Goal: Information Seeking & Learning: Learn about a topic

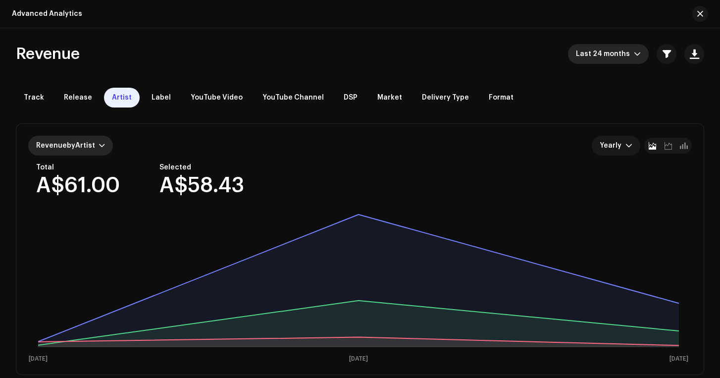
click at [100, 148] on div at bounding box center [102, 146] width 6 height 8
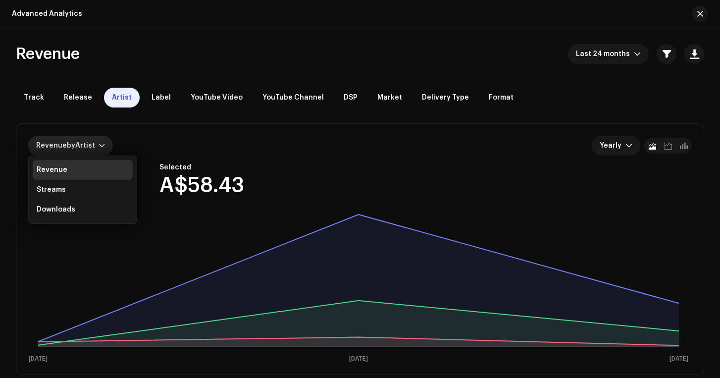
click at [100, 148] on div at bounding box center [102, 146] width 6 height 8
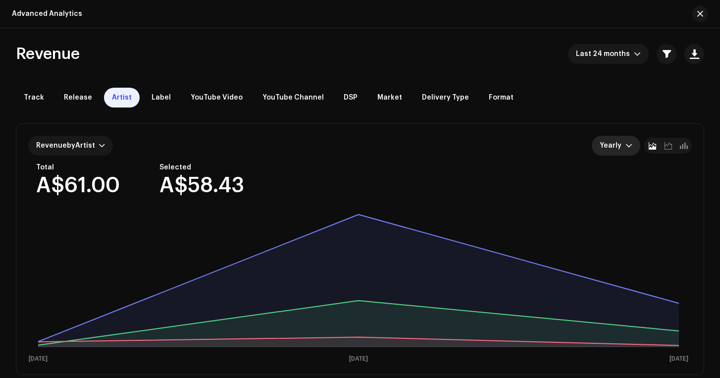
click at [630, 145] on p-select "Yearly" at bounding box center [616, 146] width 49 height 20
click at [630, 145] on p-select "Yearly Monthly Yearly" at bounding box center [616, 146] width 49 height 20
click at [104, 148] on div "Revenue by Artist" at bounding box center [70, 146] width 85 height 20
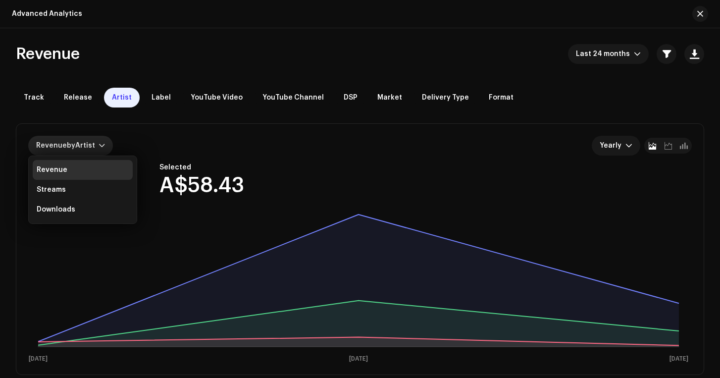
click at [104, 147] on div "Revenue by Artist" at bounding box center [70, 146] width 85 height 20
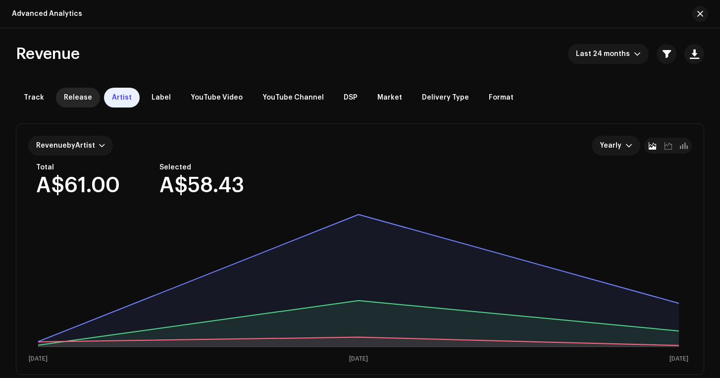
click at [80, 97] on span "Release" at bounding box center [78, 98] width 28 height 8
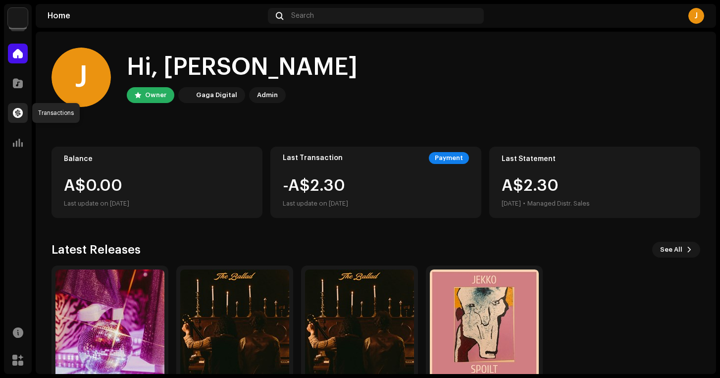
click at [19, 111] on span at bounding box center [18, 113] width 10 height 8
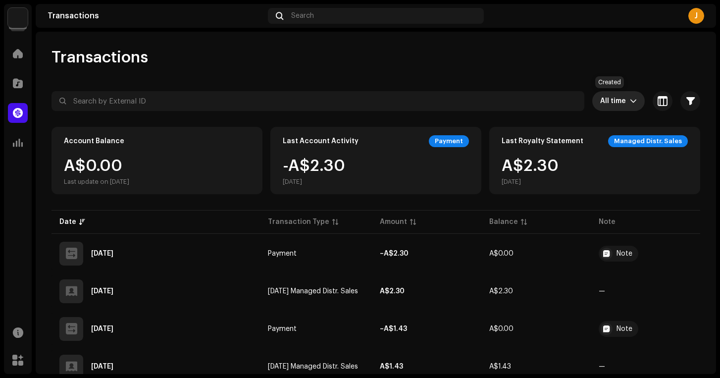
click at [608, 103] on span "All time" at bounding box center [615, 101] width 30 height 20
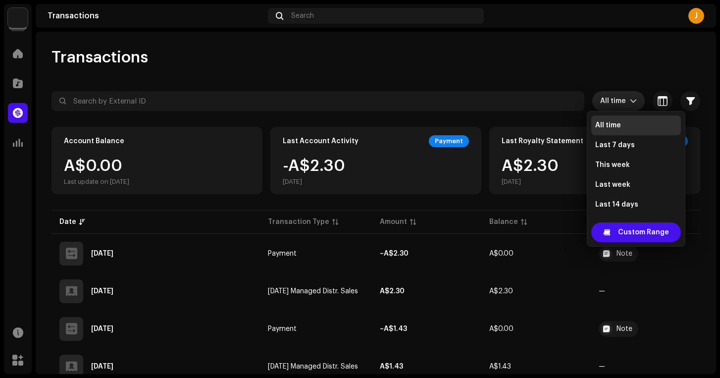
click at [608, 103] on span "All time" at bounding box center [615, 101] width 30 height 20
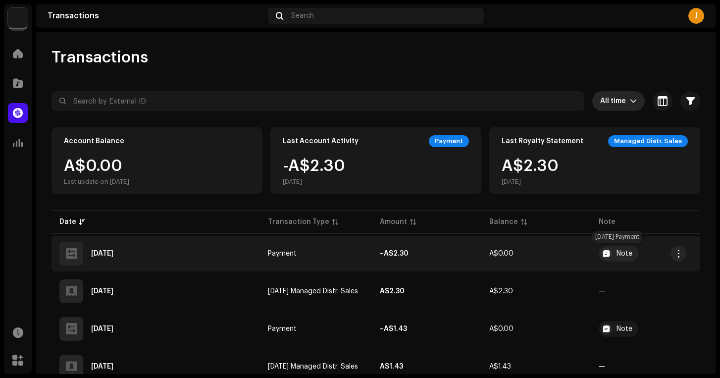
click at [608, 255] on div at bounding box center [607, 254] width 12 height 12
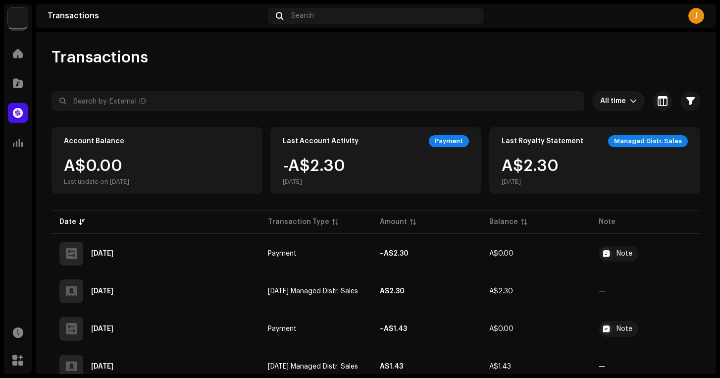
click at [319, 74] on div "Transaction Details Transaction Type Payment Entry Amount – A$2.30 Entry Date S…" at bounding box center [360, 189] width 720 height 378
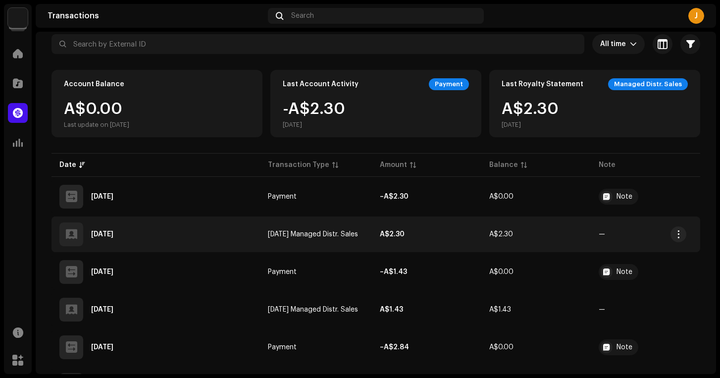
click at [345, 239] on td "Jul 2025 Managed Distr. Sales" at bounding box center [315, 234] width 111 height 36
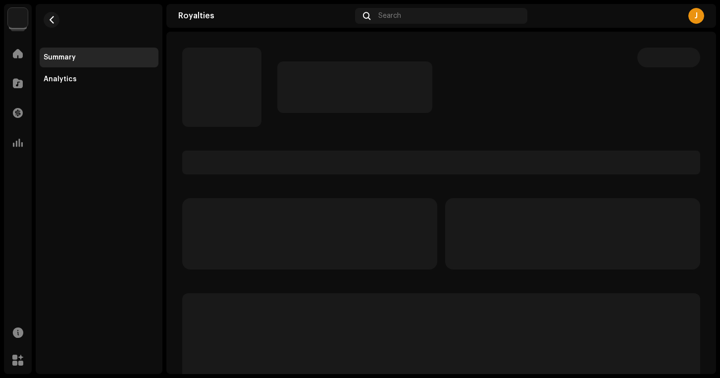
click at [682, 237] on p-skeleton at bounding box center [572, 233] width 255 height 71
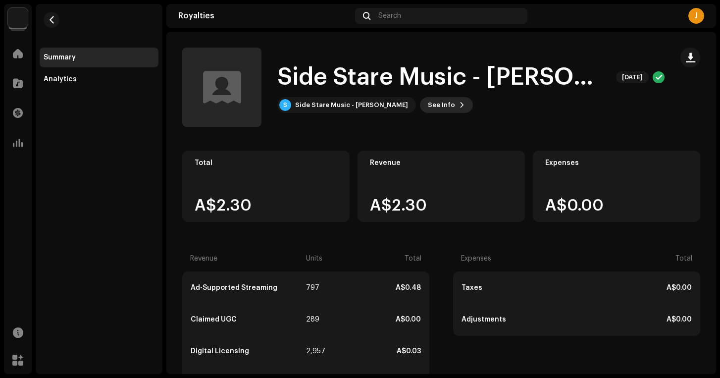
click at [420, 105] on button "See Info" at bounding box center [446, 105] width 53 height 16
click at [413, 105] on div "Side Stare Music - Jack 5661734 Payee ID 299385 Statement Month Jul 2025 Payor …" at bounding box center [360, 189] width 720 height 378
click at [321, 107] on div "Side Stare Music - [PERSON_NAME]" at bounding box center [351, 105] width 113 height 8
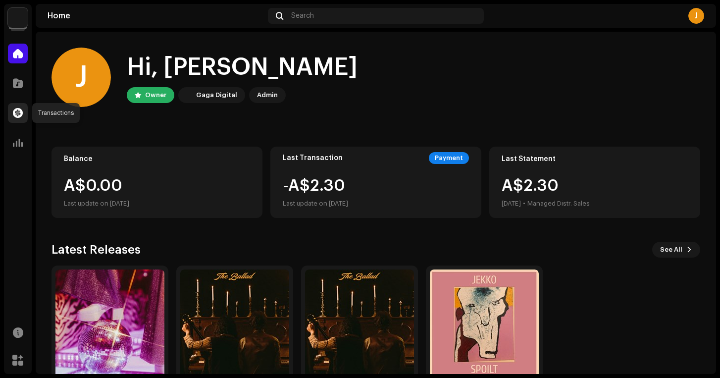
click at [20, 121] on div at bounding box center [18, 113] width 20 height 20
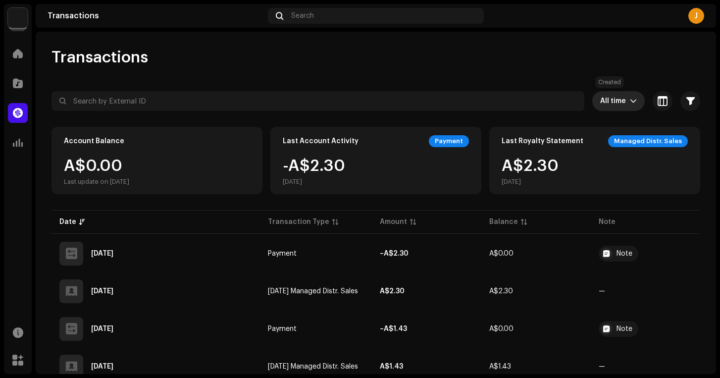
click at [616, 99] on span "All time" at bounding box center [615, 101] width 30 height 20
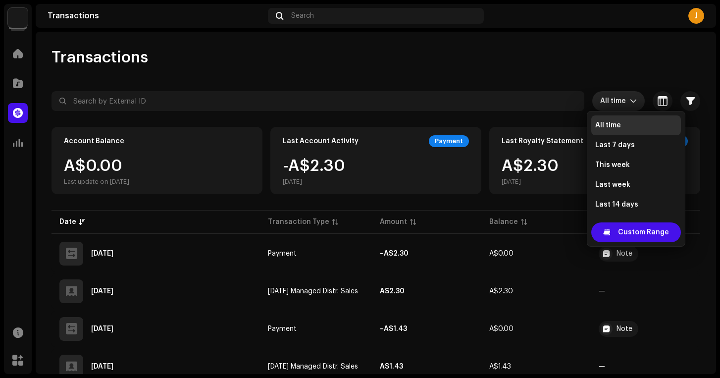
click at [616, 99] on span "All time" at bounding box center [615, 101] width 30 height 20
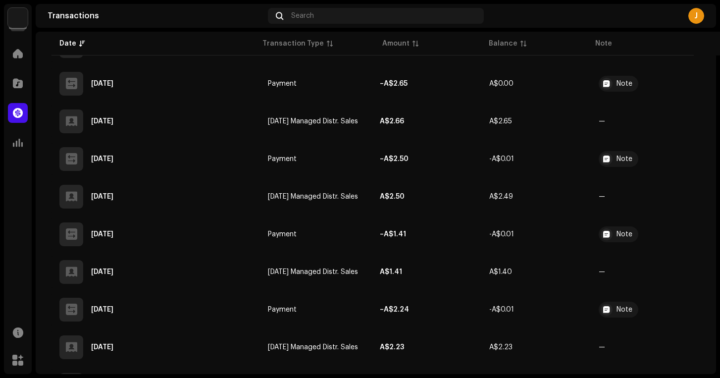
scroll to position [1037, 0]
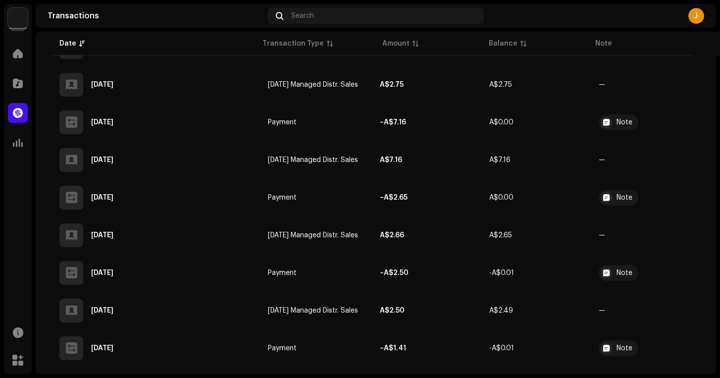
click at [328, 163] on span "Jul 2024 Managed Distr. Sales" at bounding box center [313, 160] width 90 height 7
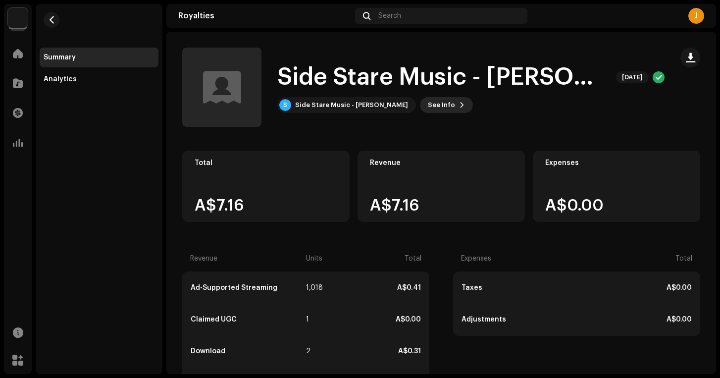
click at [428, 103] on span "See Info" at bounding box center [441, 105] width 27 height 20
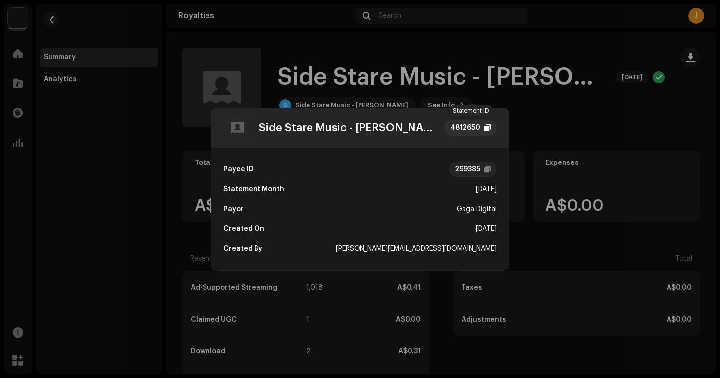
click at [462, 126] on div "4812650" at bounding box center [465, 128] width 30 height 12
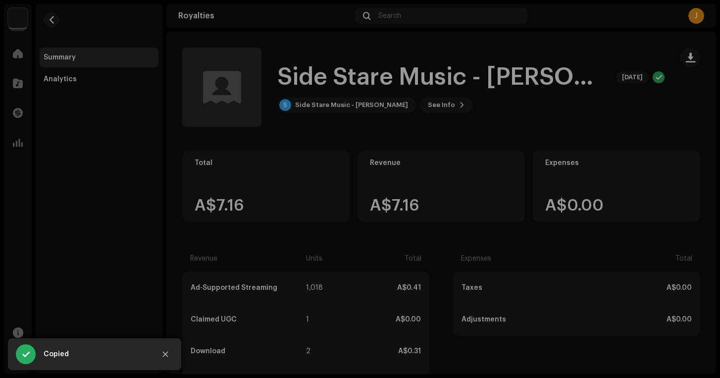
click at [566, 81] on div "Side Stare Music - Jack 4812650 Payee ID 299385 Statement Month Jul 2024 Payor …" at bounding box center [360, 189] width 720 height 378
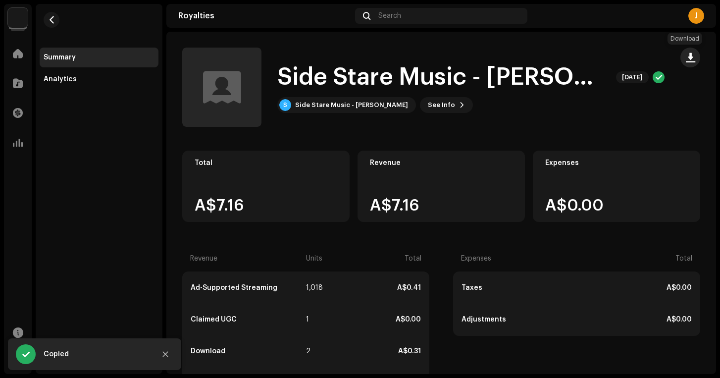
click at [686, 61] on span "button" at bounding box center [690, 58] width 9 height 8
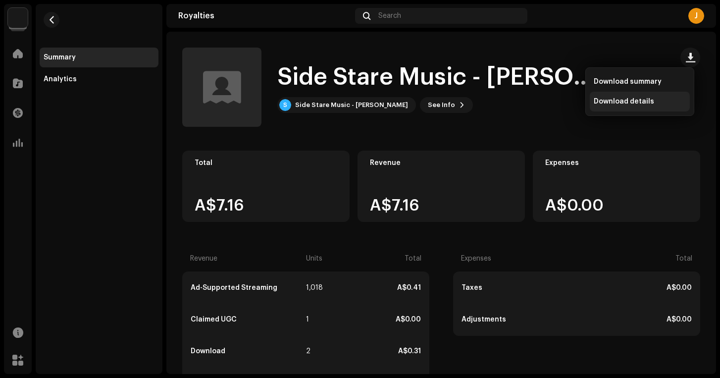
click at [633, 102] on span "Download details" at bounding box center [624, 102] width 60 height 8
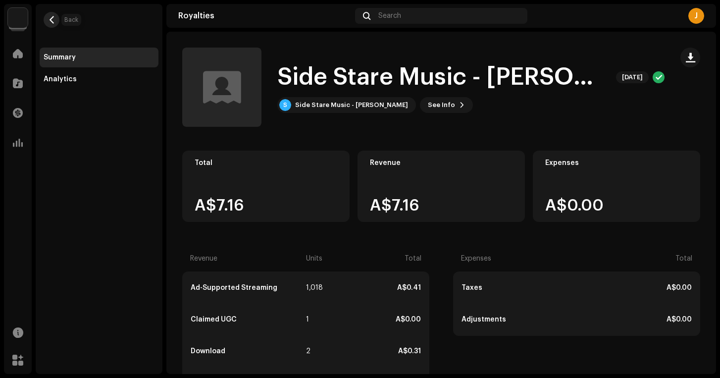
click at [54, 17] on span "button" at bounding box center [51, 20] width 7 height 8
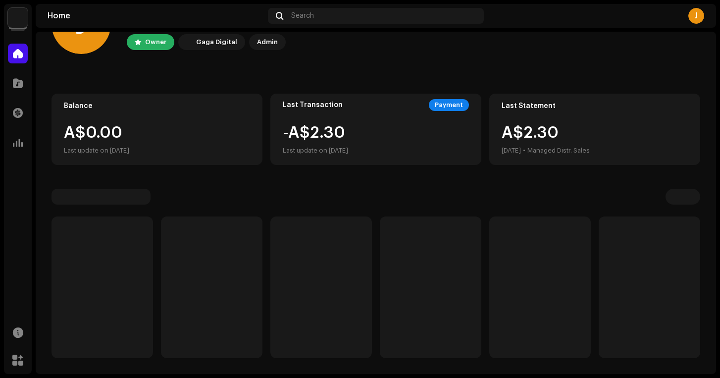
scroll to position [50, 0]
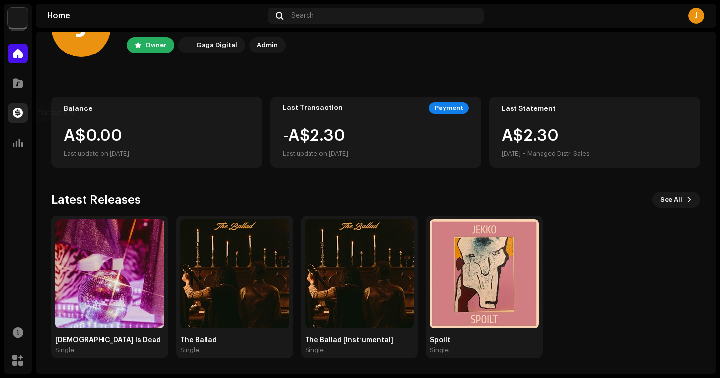
click at [21, 111] on span at bounding box center [18, 113] width 10 height 8
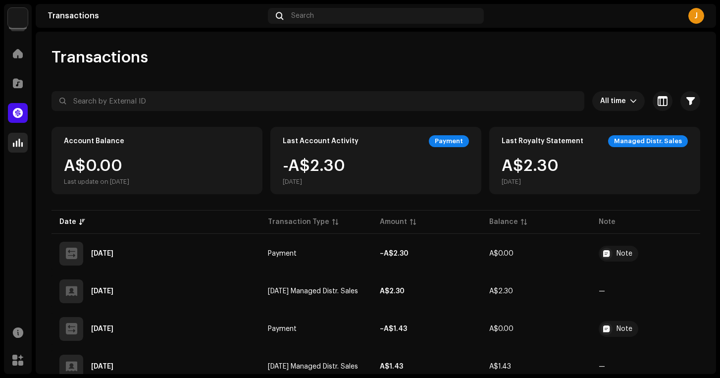
click at [19, 143] on span at bounding box center [18, 143] width 10 height 8
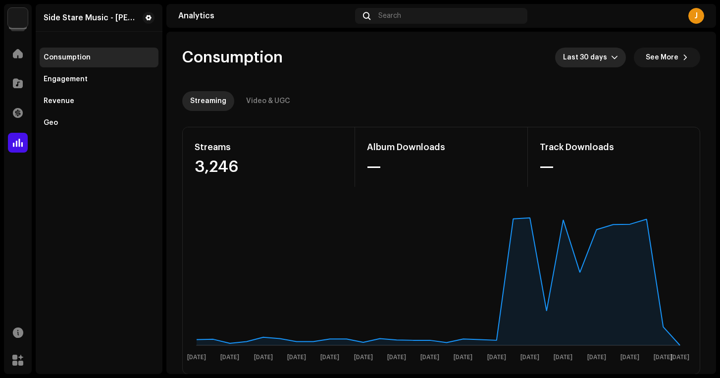
click at [589, 61] on span "Last 30 days" at bounding box center [587, 58] width 48 height 20
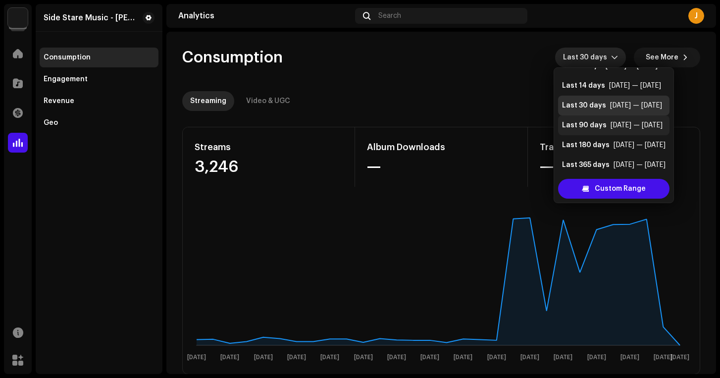
scroll to position [20, 0]
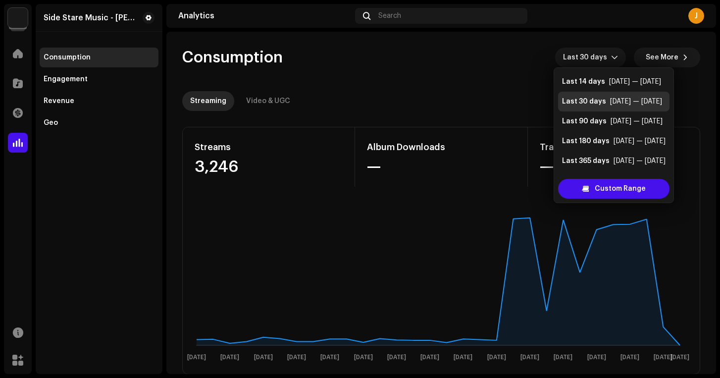
click at [502, 54] on div "Consumption Last 30 days See More" at bounding box center [441, 58] width 518 height 20
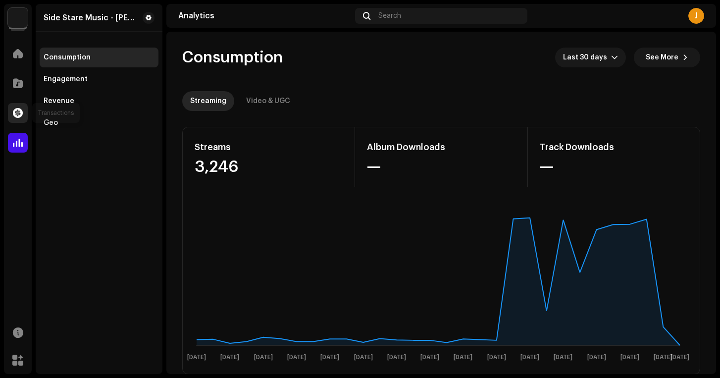
click at [19, 112] on span at bounding box center [18, 113] width 10 height 8
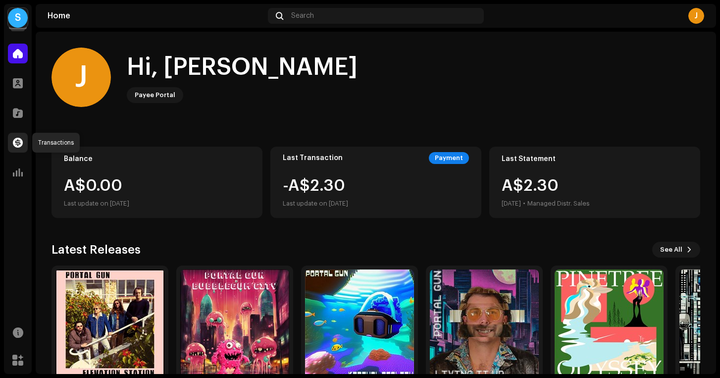
click at [14, 139] on span at bounding box center [18, 143] width 10 height 8
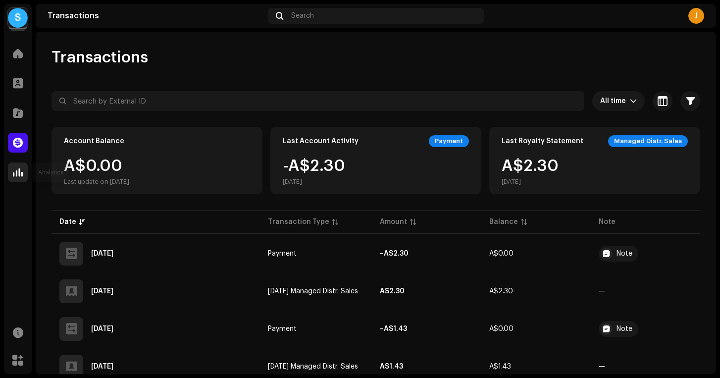
click at [16, 170] on span at bounding box center [18, 172] width 10 height 8
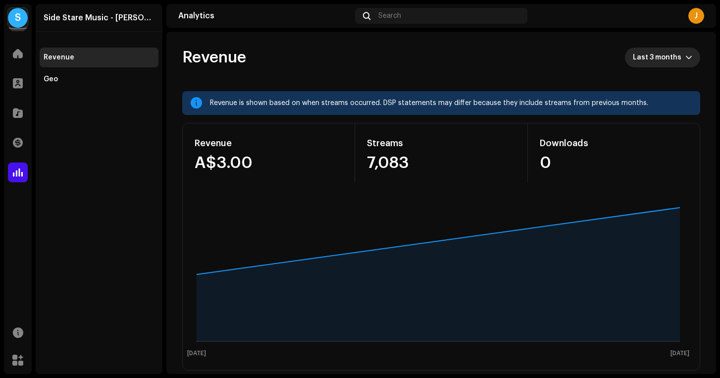
click at [651, 55] on span "Last 3 months" at bounding box center [659, 58] width 53 height 20
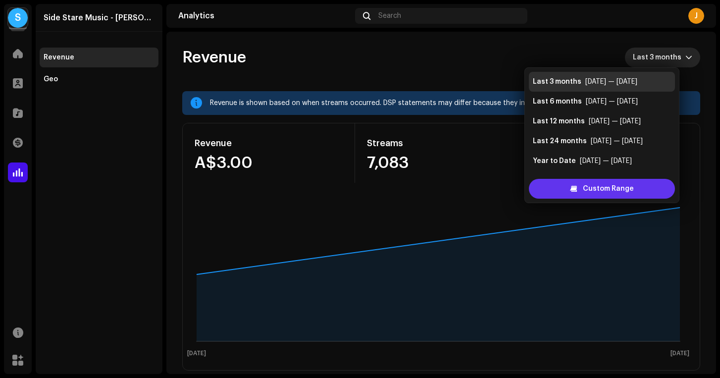
scroll to position [16, 0]
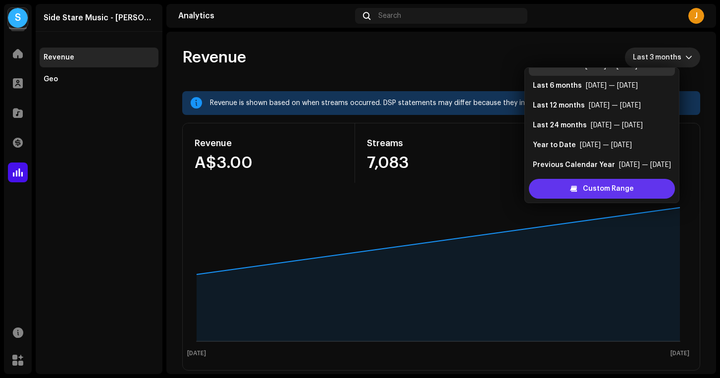
click at [600, 188] on span "Custom Range" at bounding box center [608, 189] width 51 height 20
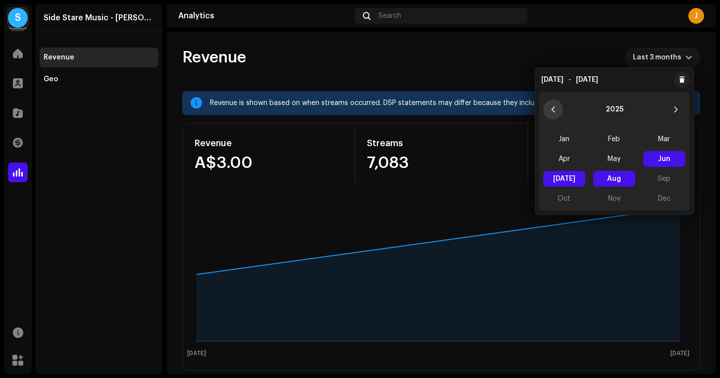
click at [552, 109] on icon "Previous Year" at bounding box center [552, 110] width 3 height 6
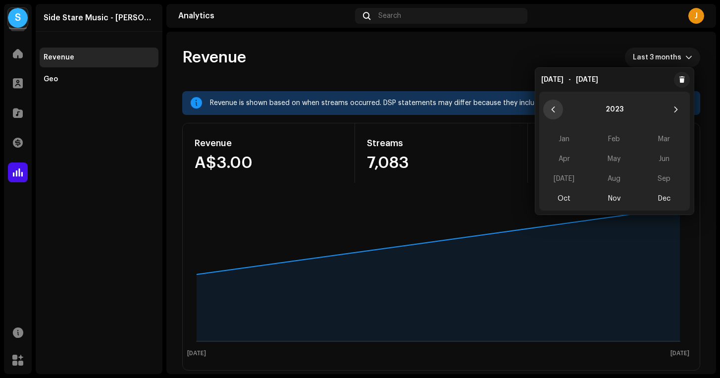
click at [552, 109] on icon "Previous Year" at bounding box center [552, 110] width 3 height 6
click at [561, 131] on div "Jan Feb Mar Apr May Jun Jul Aug Sep Oct Nov Dec" at bounding box center [615, 168] width 151 height 83
click at [563, 141] on div "Jan Feb Mar Apr May Jun Jul Aug Sep Oct Nov Dec" at bounding box center [615, 168] width 151 height 83
click at [672, 108] on button "Next Year" at bounding box center [676, 110] width 20 height 20
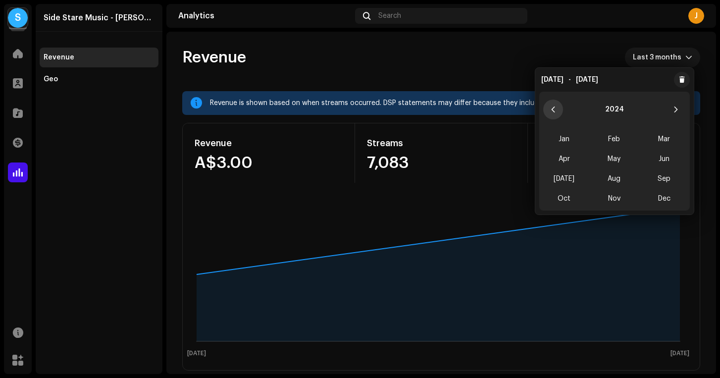
click at [558, 108] on button "Previous Year" at bounding box center [553, 110] width 20 height 20
click at [680, 111] on button "Next Year" at bounding box center [676, 110] width 20 height 20
click at [564, 203] on span "Oct" at bounding box center [564, 199] width 42 height 16
click at [673, 110] on icon "Next Year" at bounding box center [676, 109] width 7 height 7
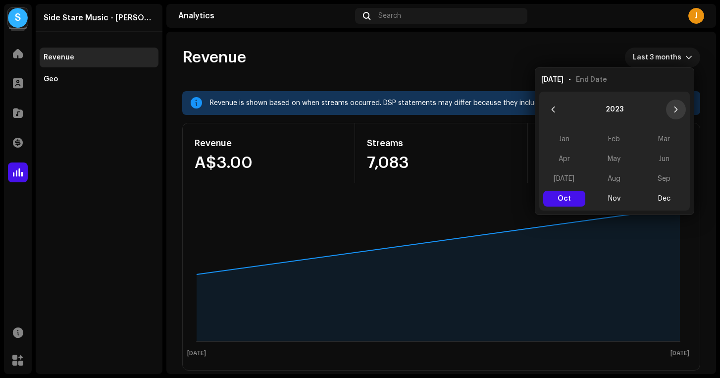
click at [673, 110] on icon "Next Year" at bounding box center [676, 109] width 7 height 7
click at [550, 111] on icon "Previous Year" at bounding box center [553, 109] width 7 height 7
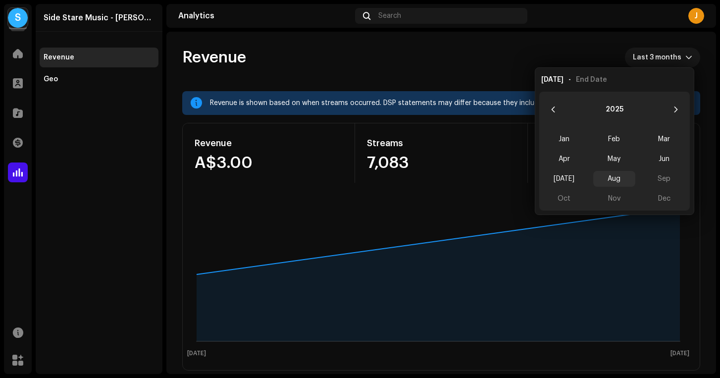
click at [616, 175] on span "Aug" at bounding box center [615, 179] width 42 height 16
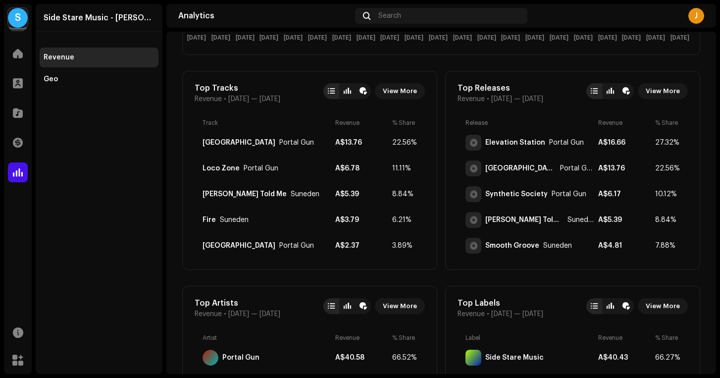
scroll to position [492, 0]
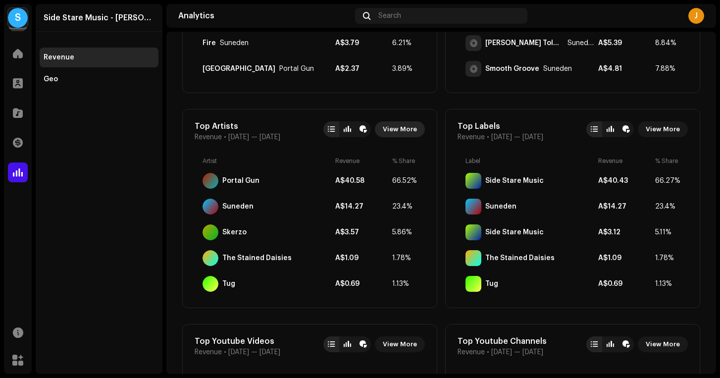
click at [383, 130] on span "View More" at bounding box center [400, 129] width 34 height 20
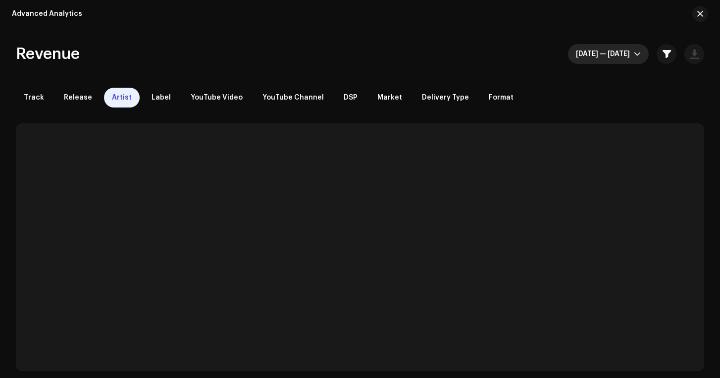
click at [619, 51] on span "Oct 2023 — Aug 2025" at bounding box center [605, 54] width 58 height 20
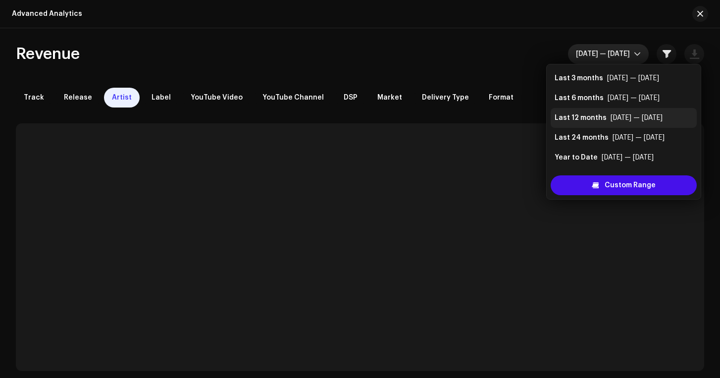
scroll to position [20, 0]
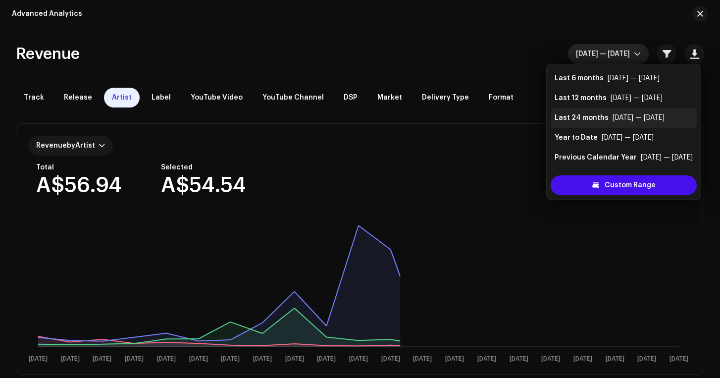
click at [587, 117] on div "Last 24 months" at bounding box center [582, 118] width 54 height 10
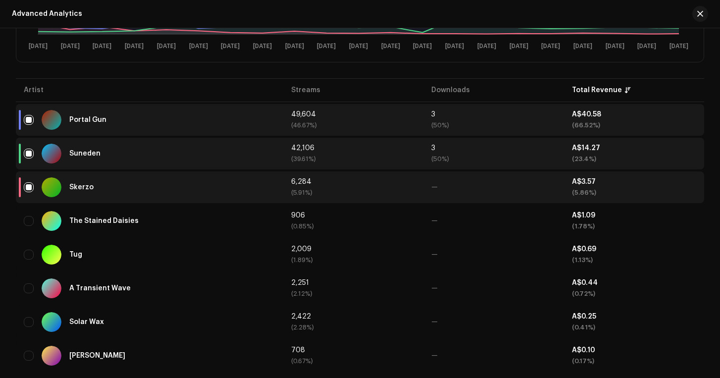
scroll to position [358, 0]
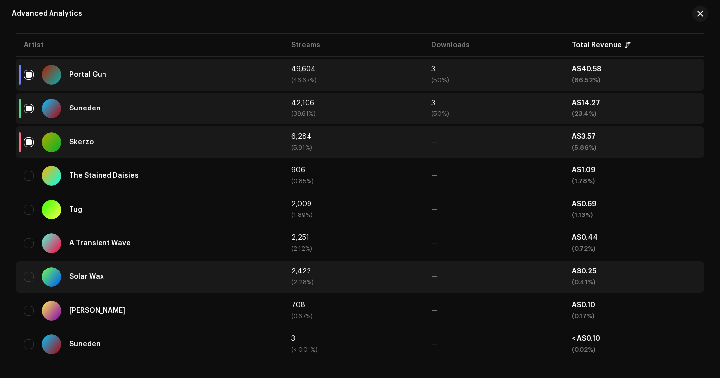
click at [206, 276] on div "Solar Wax" at bounding box center [150, 277] width 252 height 20
click at [26, 274] on input "checkbox" at bounding box center [29, 277] width 10 height 10
click at [28, 279] on input "Row Selected" at bounding box center [29, 277] width 10 height 10
checkbox input "false"
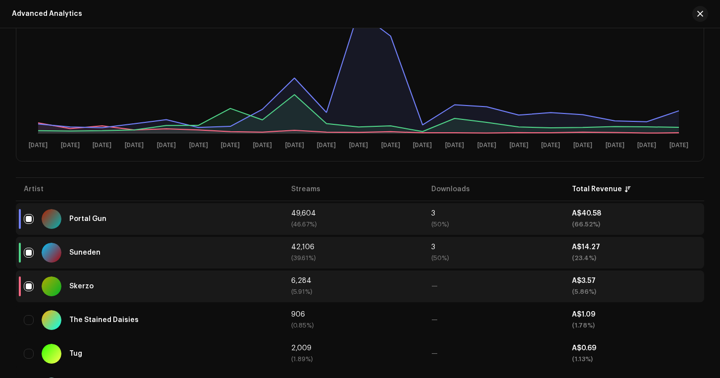
scroll to position [0, 0]
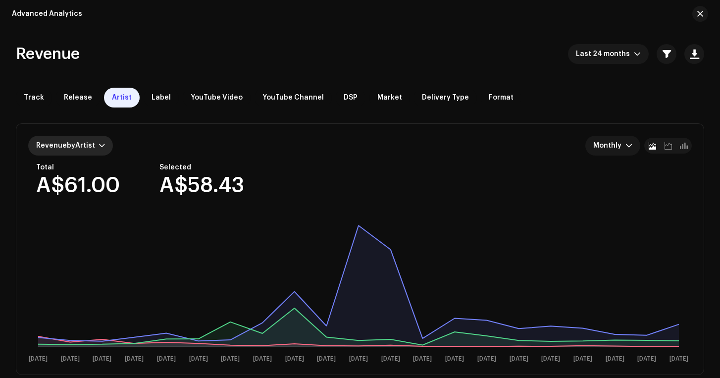
click at [71, 148] on span "by" at bounding box center [71, 145] width 8 height 7
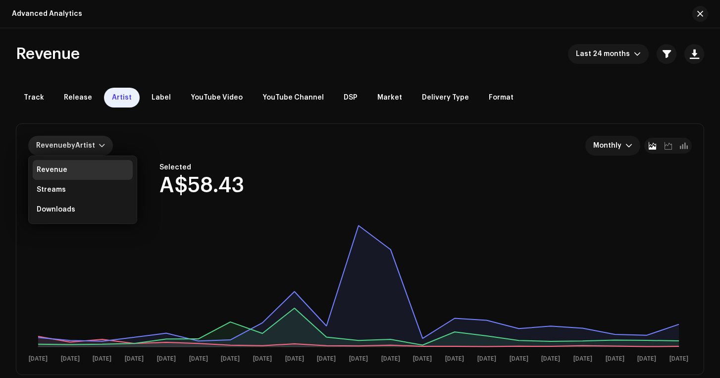
click at [71, 148] on span "by" at bounding box center [71, 145] width 8 height 7
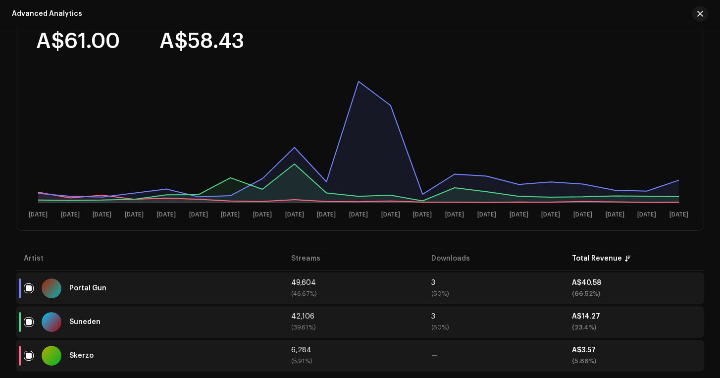
scroll to position [229, 0]
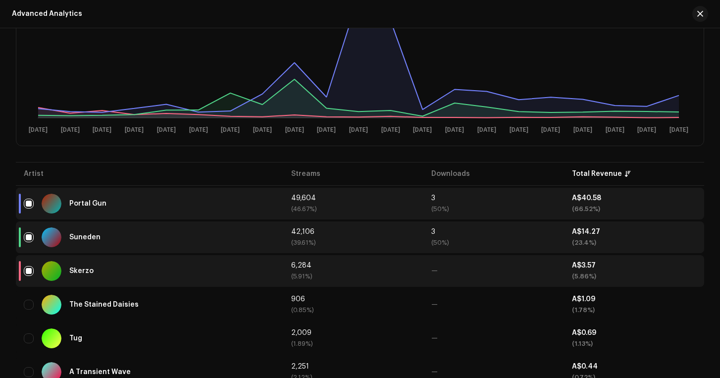
click at [38, 172] on table "Artist Streams Downloads Total Revenue Portal Gun 49,604 (46.67%) 3 (50%) A$40.…" at bounding box center [360, 325] width 689 height 331
click at [28, 204] on input "Row Selected" at bounding box center [29, 204] width 10 height 10
checkbox input "false"
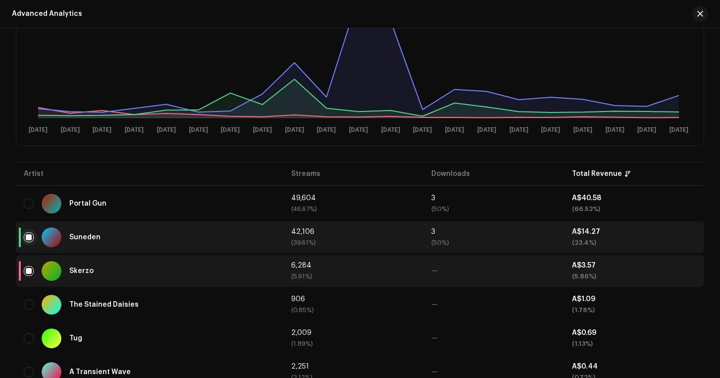
click at [29, 238] on input "Row Selected" at bounding box center [29, 237] width 10 height 10
checkbox input "false"
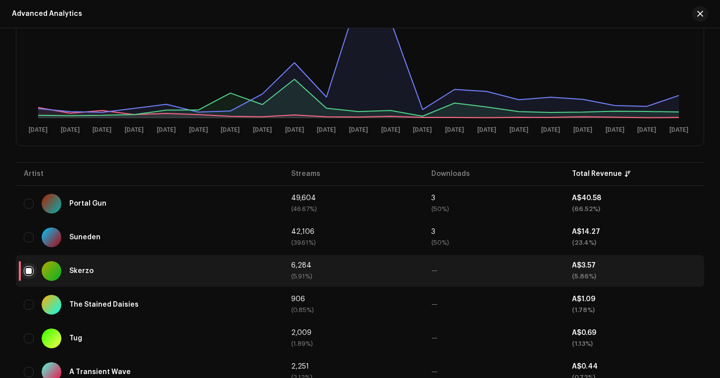
click at [29, 271] on input "Row Selected" at bounding box center [29, 271] width 10 height 10
checkbox input "false"
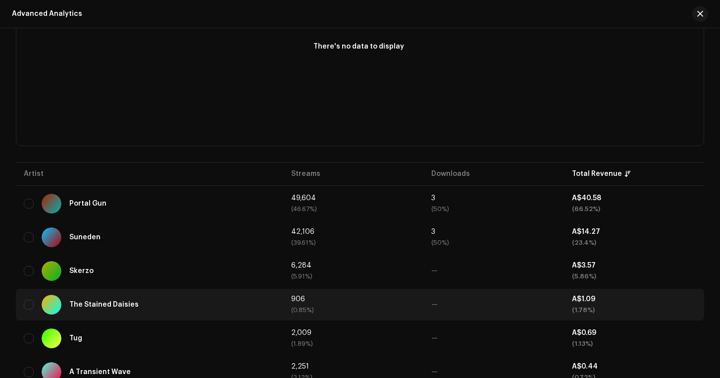
scroll to position [358, 0]
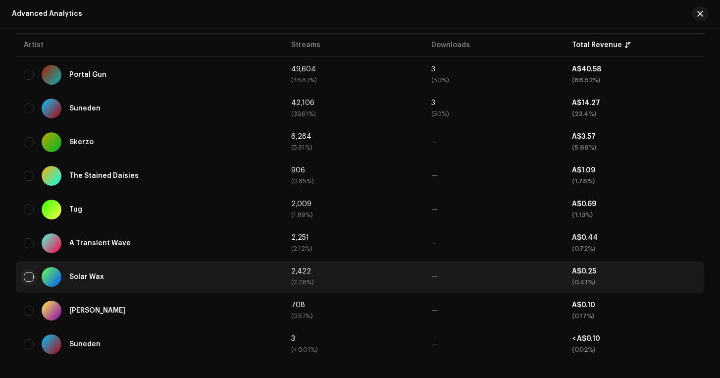
click at [32, 280] on input "Row Unselected" at bounding box center [29, 277] width 10 height 10
checkbox input "true"
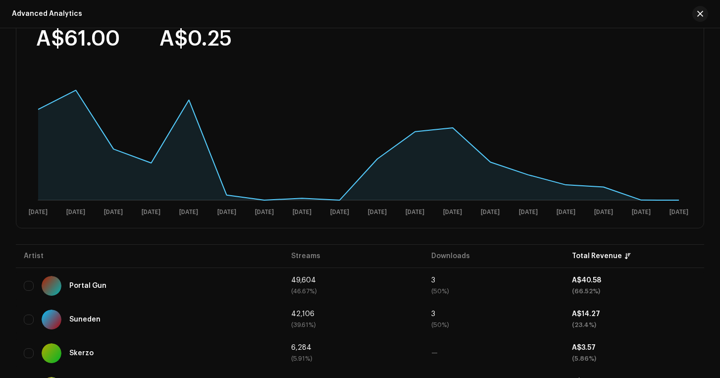
scroll to position [0, 0]
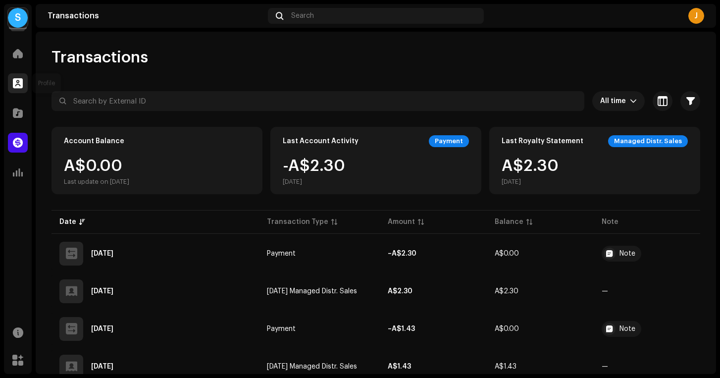
click at [20, 85] on span at bounding box center [18, 83] width 10 height 8
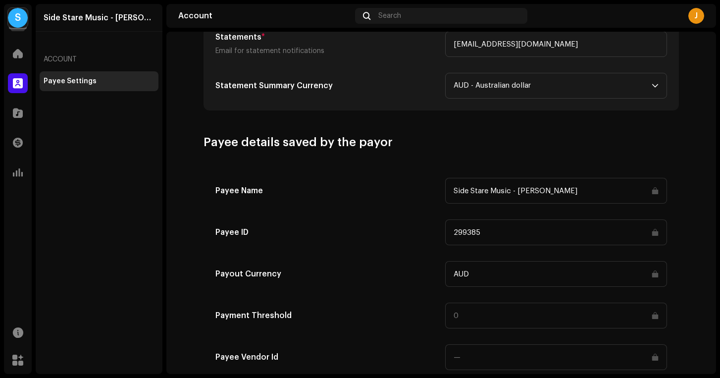
scroll to position [445, 0]
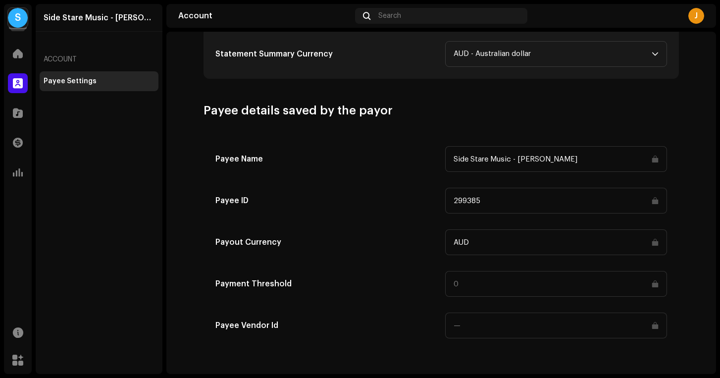
click at [539, 162] on input "Side Stare Music - [PERSON_NAME]" at bounding box center [556, 159] width 222 height 26
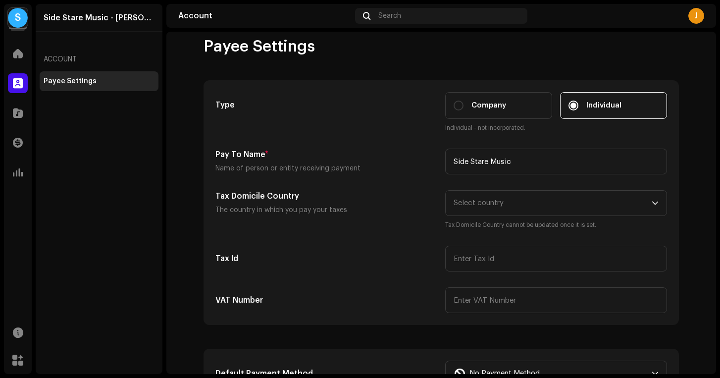
scroll to position [0, 0]
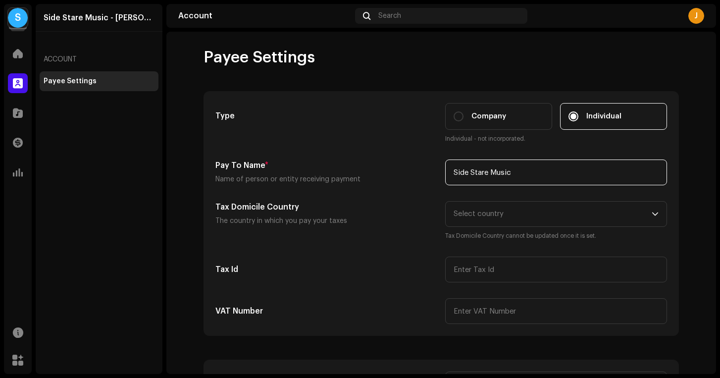
click at [494, 164] on input "Side Stare Music" at bounding box center [556, 173] width 222 height 26
click at [454, 113] on input "Company" at bounding box center [459, 116] width 10 height 10
radio input "true"
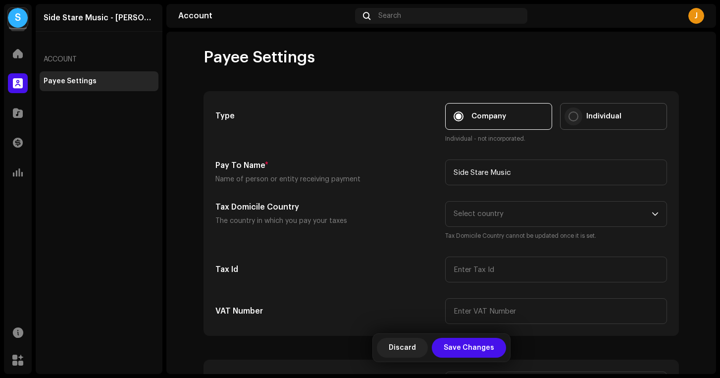
click at [571, 117] on input "Individual" at bounding box center [574, 116] width 10 height 10
radio input "true"
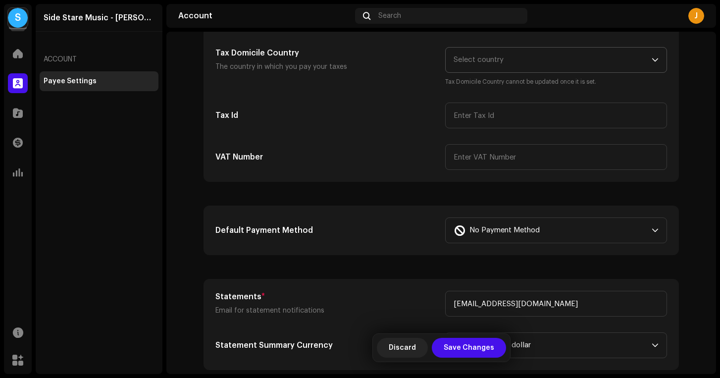
scroll to position [236, 0]
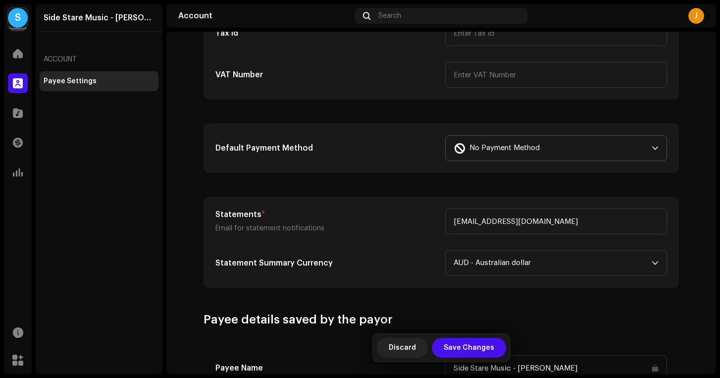
click at [519, 151] on span "No Payment Method" at bounding box center [505, 148] width 70 height 25
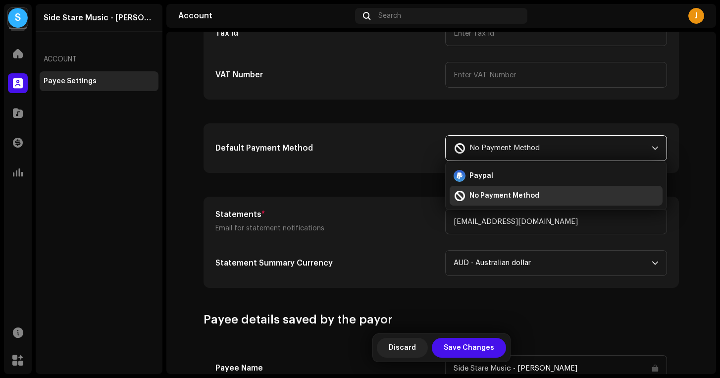
click at [505, 150] on span "No Payment Method" at bounding box center [505, 148] width 70 height 25
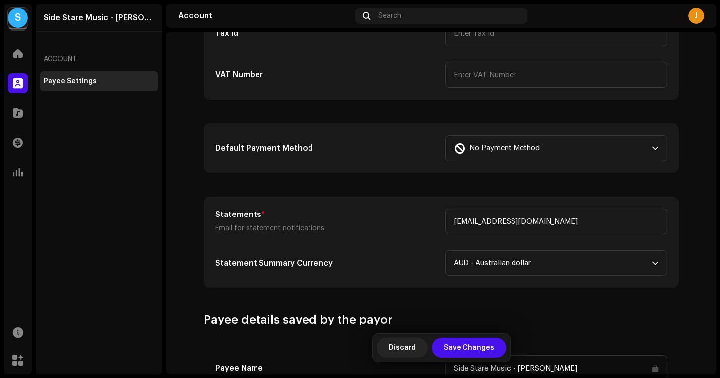
click at [422, 182] on section "Type Company Individual Individual - not incorporated. Pay To Name * Name of pe…" at bounding box center [442, 71] width 476 height 433
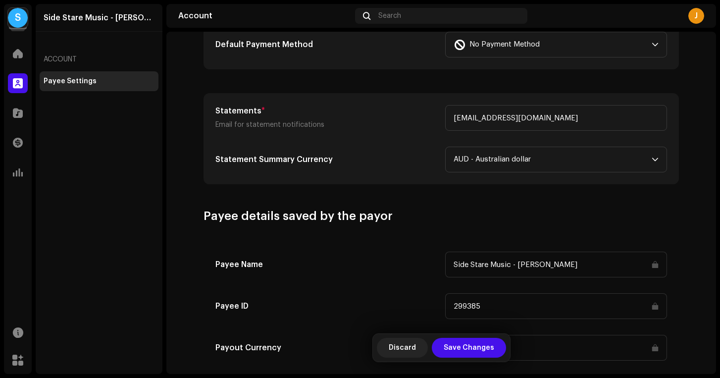
scroll to position [445, 0]
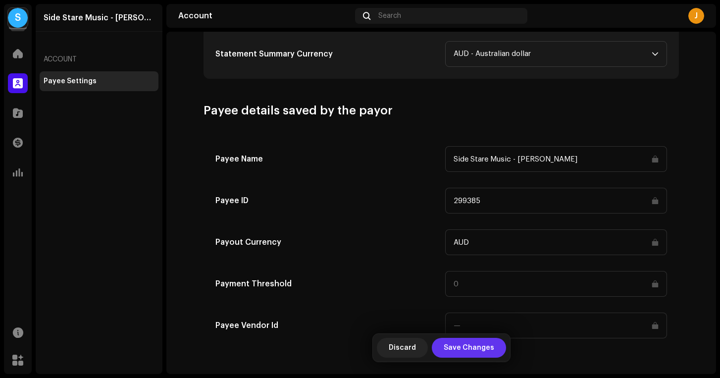
click at [459, 351] on span "Save Changes" at bounding box center [469, 348] width 51 height 20
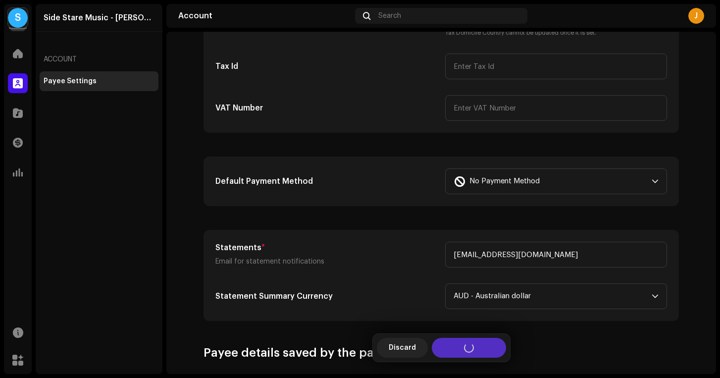
scroll to position [0, 0]
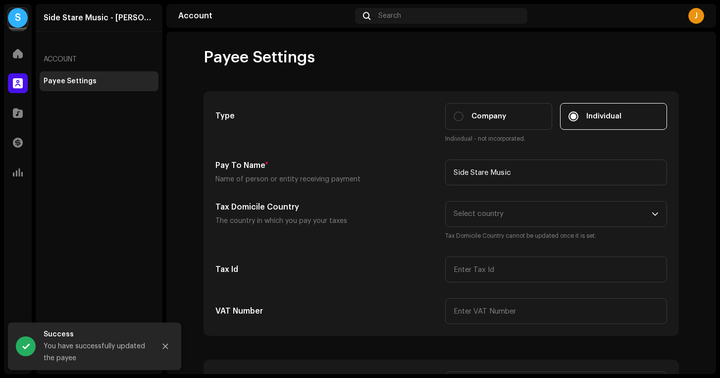
click at [692, 21] on div "J" at bounding box center [697, 16] width 16 height 16
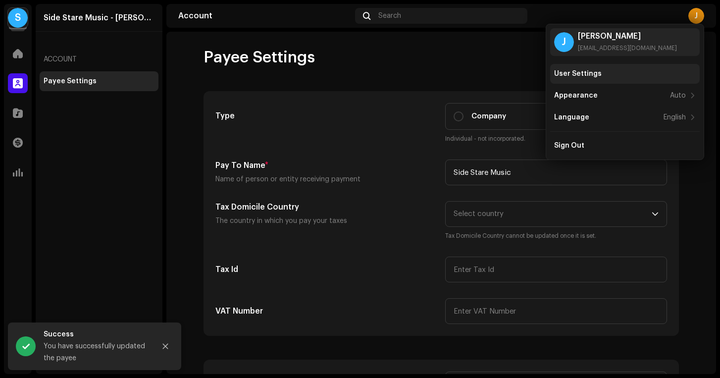
click at [575, 79] on div "User Settings" at bounding box center [625, 74] width 150 height 20
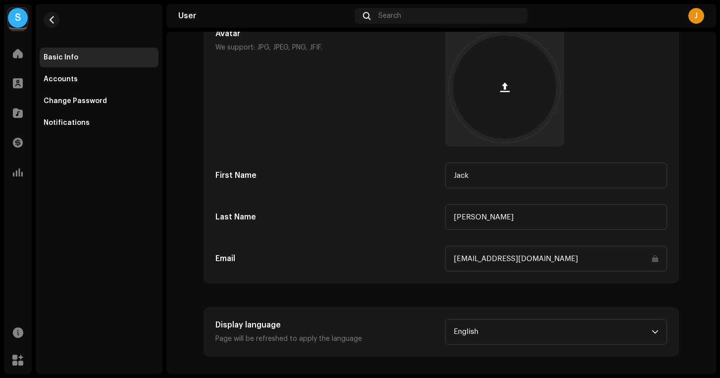
scroll to position [82, 0]
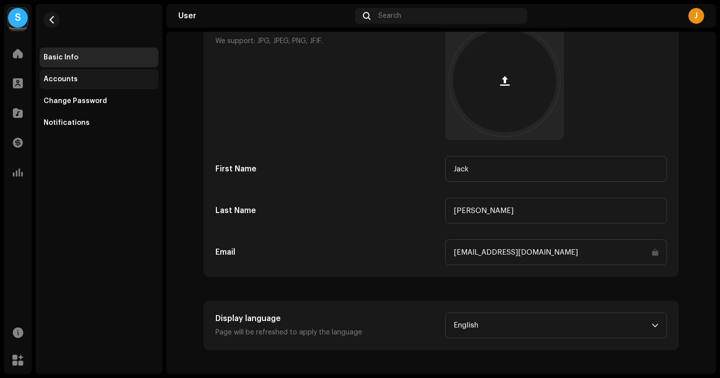
click at [53, 79] on div "Accounts" at bounding box center [61, 79] width 34 height 8
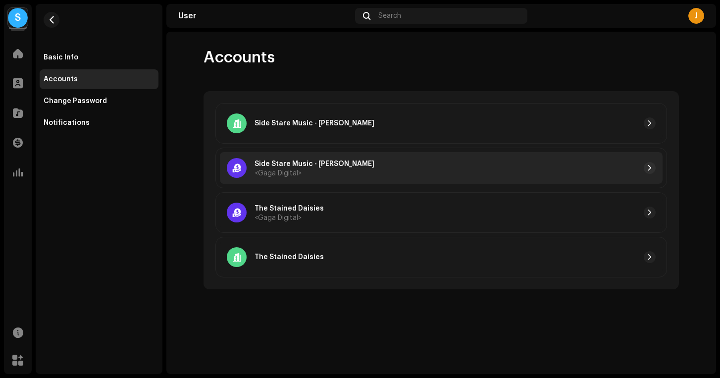
click at [322, 171] on div "Side Stare Music - Jack <Gaga Digital>" at bounding box center [315, 168] width 120 height 18
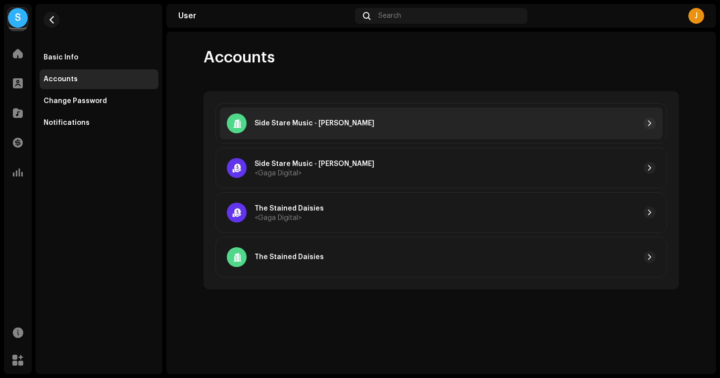
click at [375, 128] on div at bounding box center [515, 123] width 281 height 12
click at [646, 120] on button "button" at bounding box center [650, 123] width 12 height 12
click at [637, 131] on div "Side Stare Music - [PERSON_NAME]" at bounding box center [441, 124] width 443 height 32
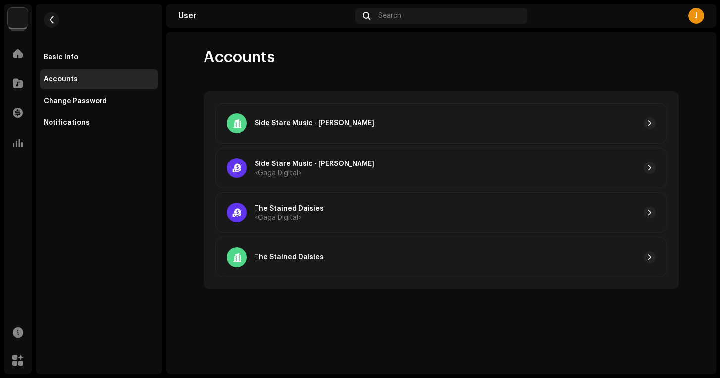
click at [20, 18] on img at bounding box center [18, 18] width 20 height 20
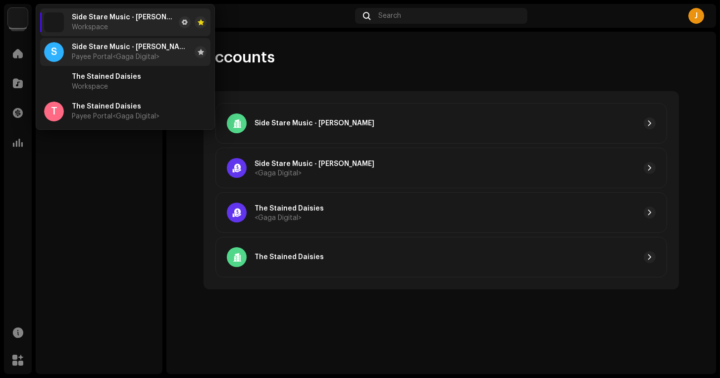
click at [116, 61] on div "S Side Stare Music - Jack Payee Portal <Gaga Digital>" at bounding box center [117, 52] width 147 height 20
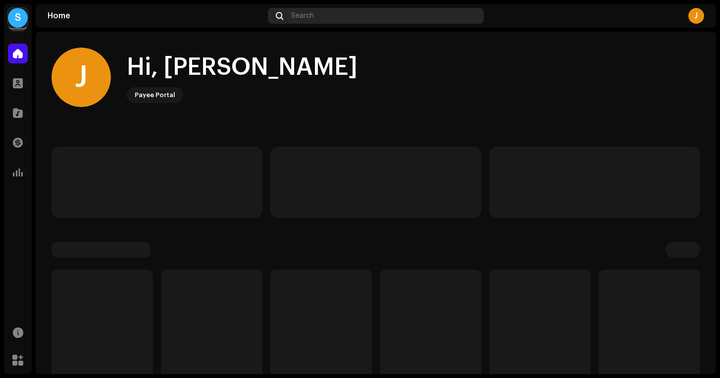
click at [315, 8] on div "Search" at bounding box center [376, 16] width 216 height 16
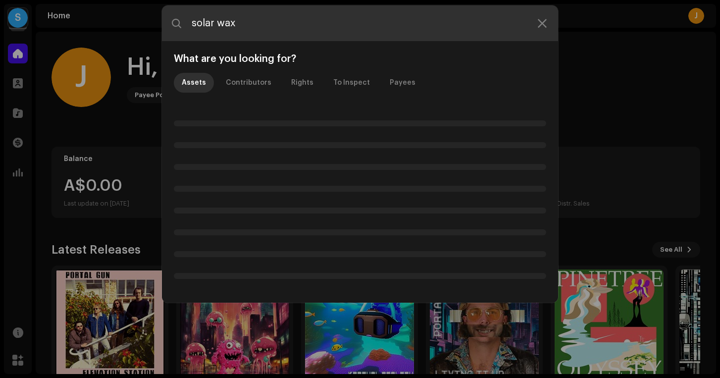
type input "solar wax"
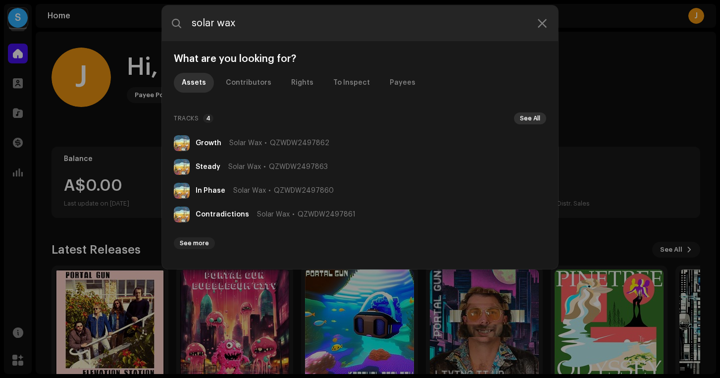
click at [533, 122] on button "See All" at bounding box center [530, 118] width 32 height 12
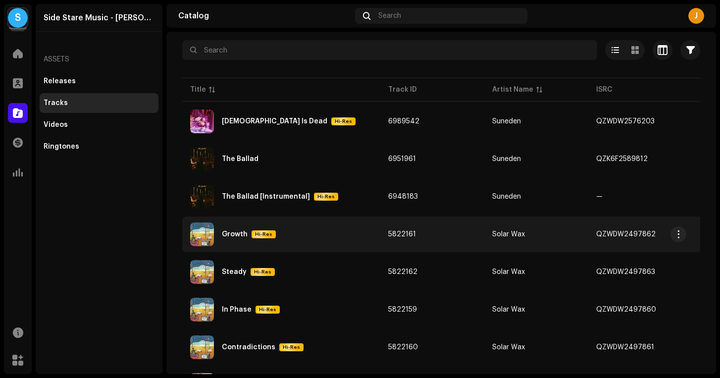
click at [241, 228] on div "Growth Hi-Res" at bounding box center [281, 234] width 182 height 24
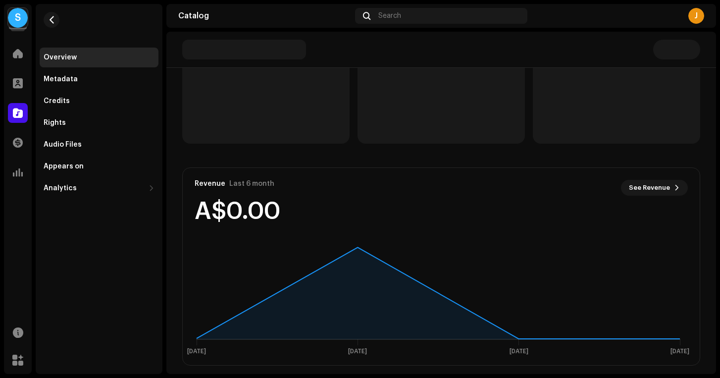
scroll to position [153, 0]
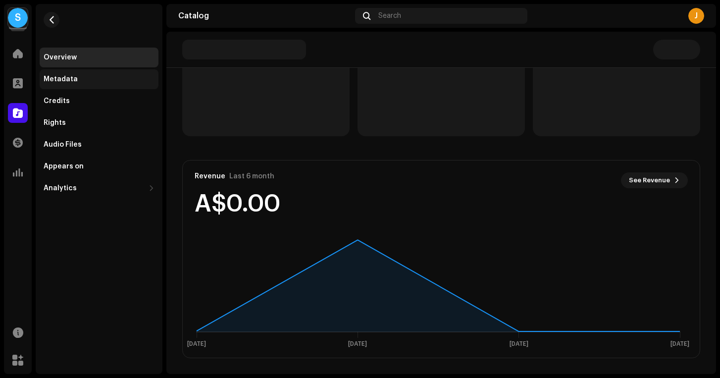
click at [72, 80] on div "Metadata" at bounding box center [61, 79] width 34 height 8
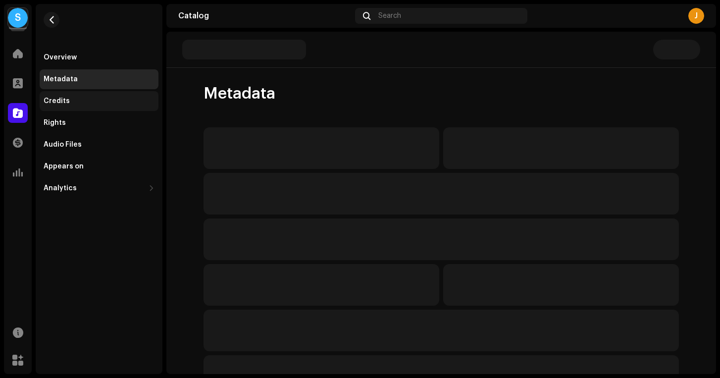
click at [65, 99] on div "Credits" at bounding box center [57, 101] width 26 height 8
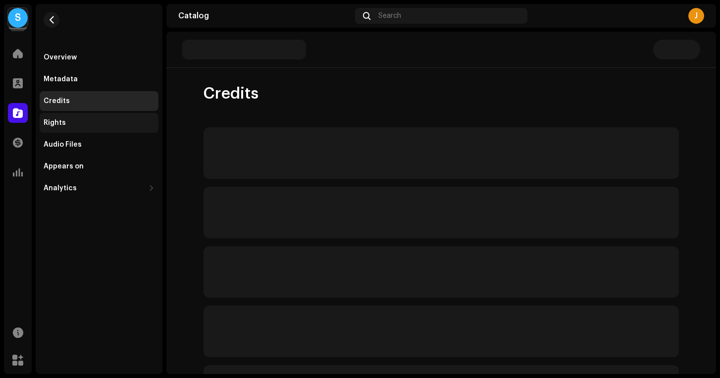
click at [66, 121] on div "Rights" at bounding box center [99, 123] width 111 height 8
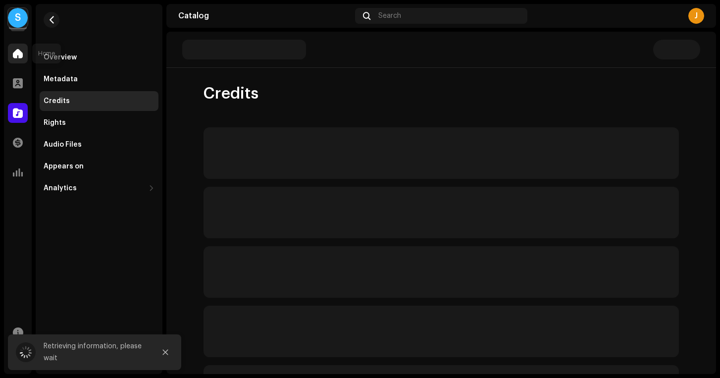
click at [19, 55] on span at bounding box center [18, 54] width 10 height 8
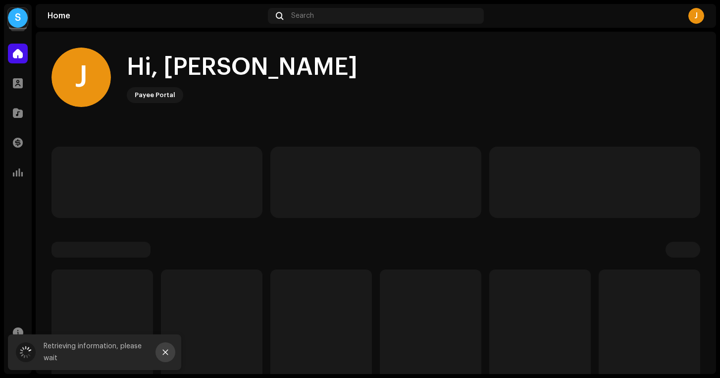
click at [167, 352] on icon "Close" at bounding box center [165, 352] width 7 height 7
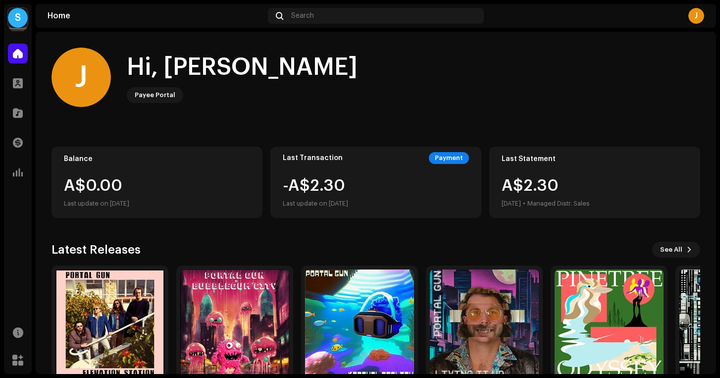
scroll to position [50, 0]
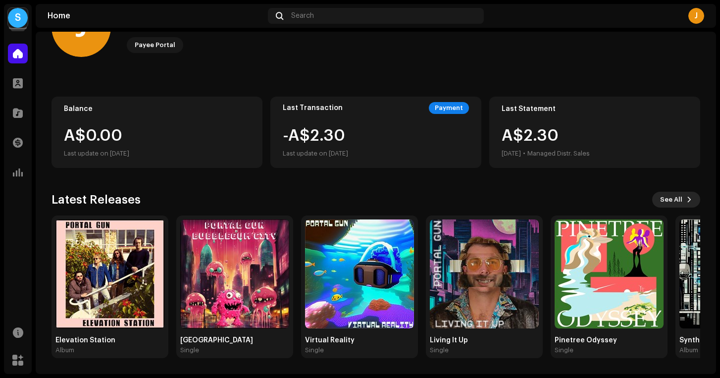
click at [687, 201] on span at bounding box center [690, 200] width 6 height 8
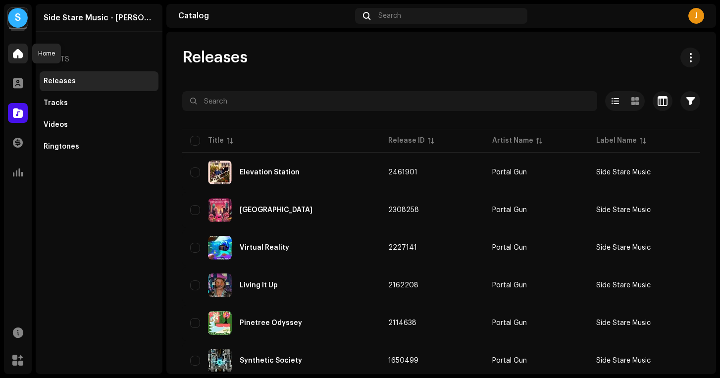
click at [15, 59] on div at bounding box center [18, 54] width 20 height 20
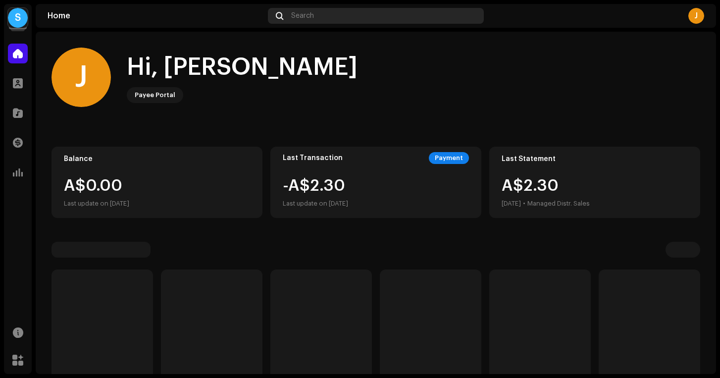
click at [312, 19] on span "Search" at bounding box center [302, 16] width 23 height 8
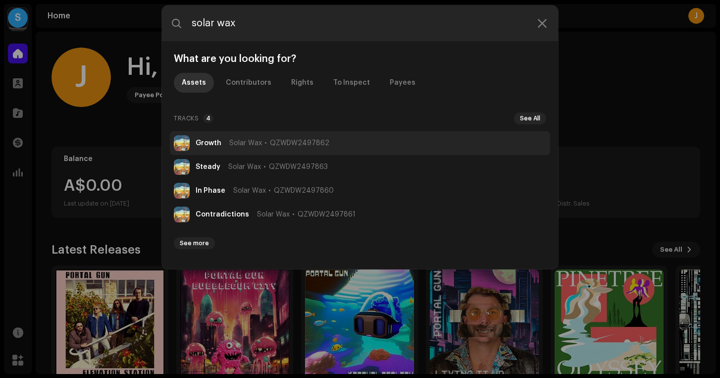
type input "solar wax"
click at [248, 143] on span "Solar Wax" at bounding box center [245, 143] width 33 height 8
